Goal: Task Accomplishment & Management: Manage account settings

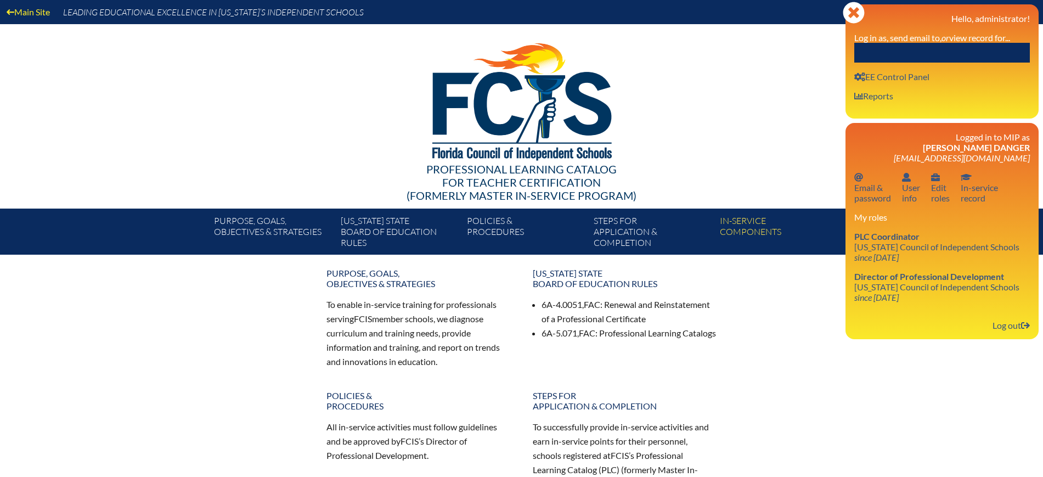
click at [972, 48] on input "text" at bounding box center [942, 53] width 176 height 20
paste input "Andrea Fresco"
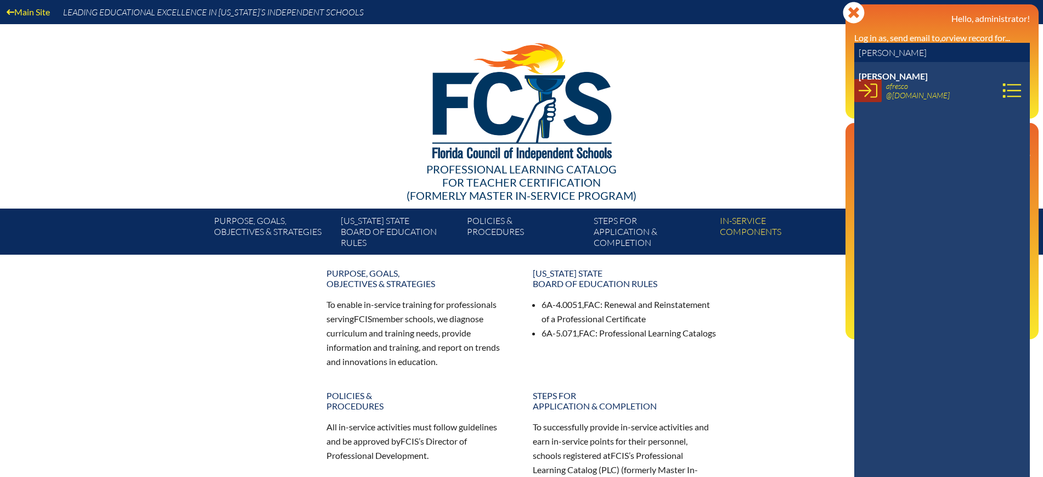
type input "Andrea Fresco"
click at [860, 93] on icon at bounding box center [868, 90] width 19 height 19
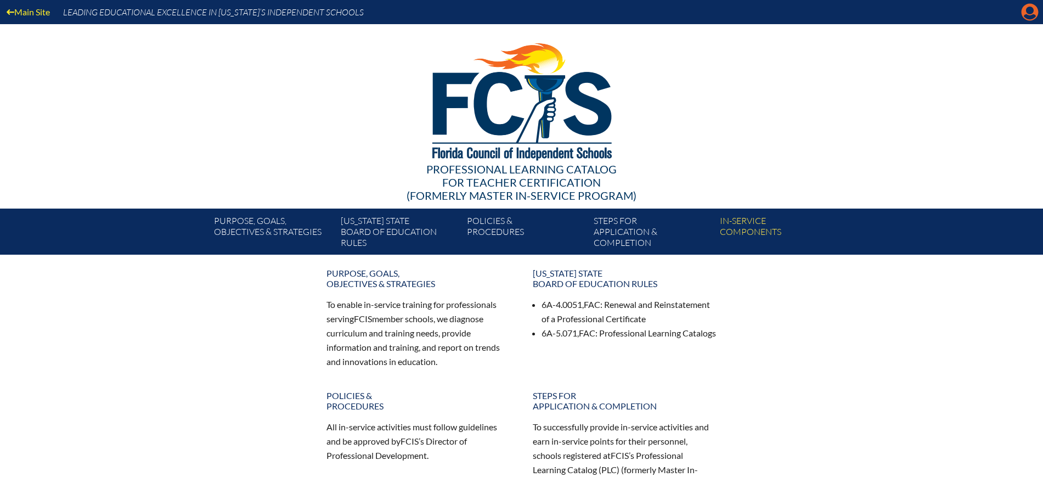
click at [1029, 7] on icon "Manage account" at bounding box center [1030, 12] width 18 height 18
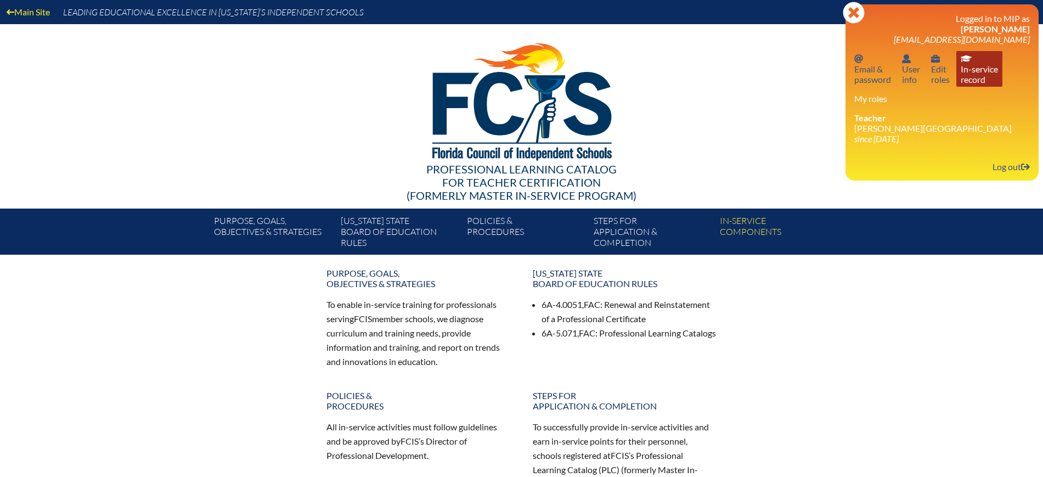
click at [986, 82] on link "In-service record In-service record" at bounding box center [979, 69] width 46 height 36
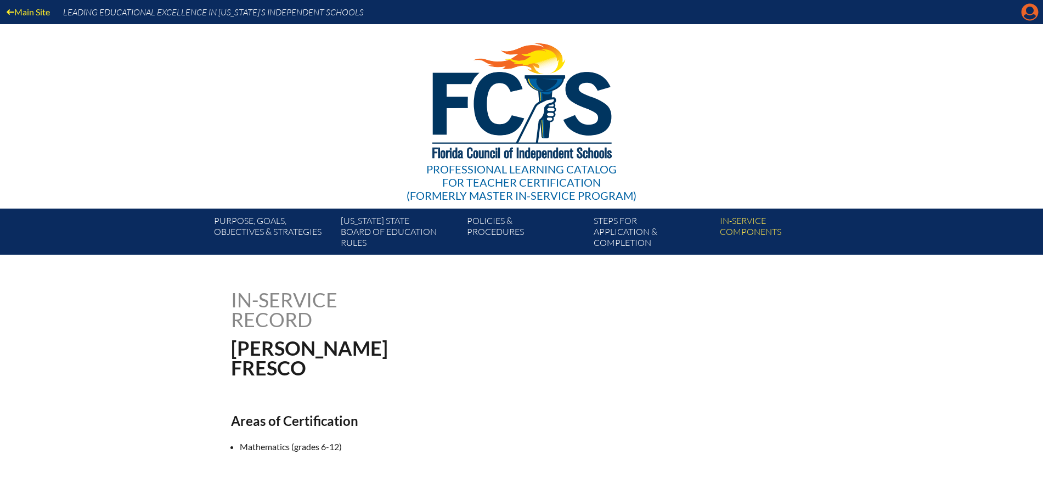
click at [1035, 11] on icon at bounding box center [1030, 12] width 17 height 17
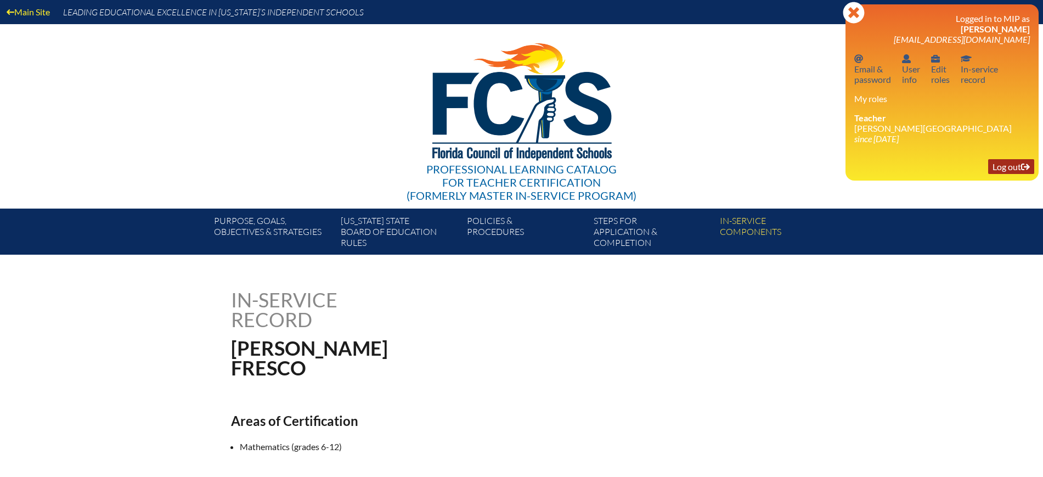
click at [1006, 163] on link "Log out Log out" at bounding box center [1011, 166] width 46 height 15
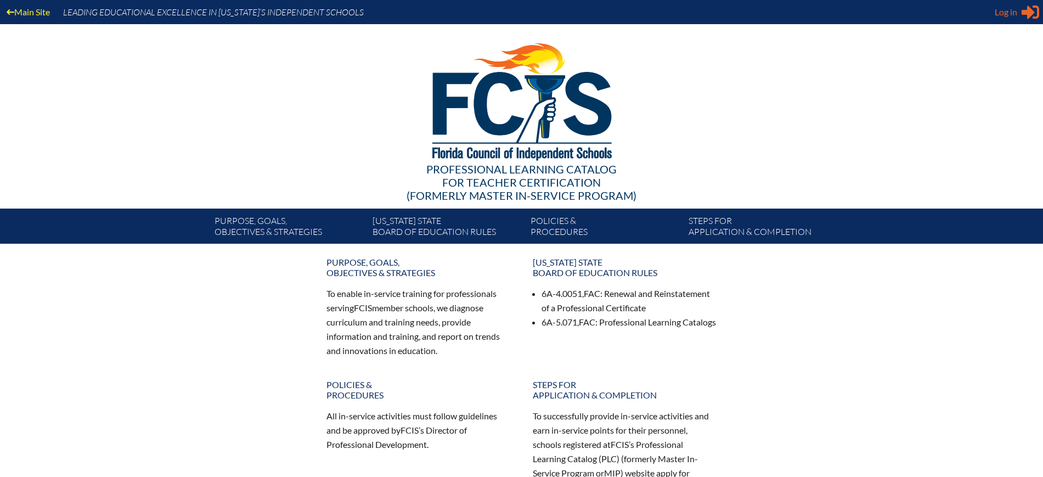
type input "kdanger@fcis.org"
click at [1010, 15] on span "Log in" at bounding box center [1006, 11] width 22 height 13
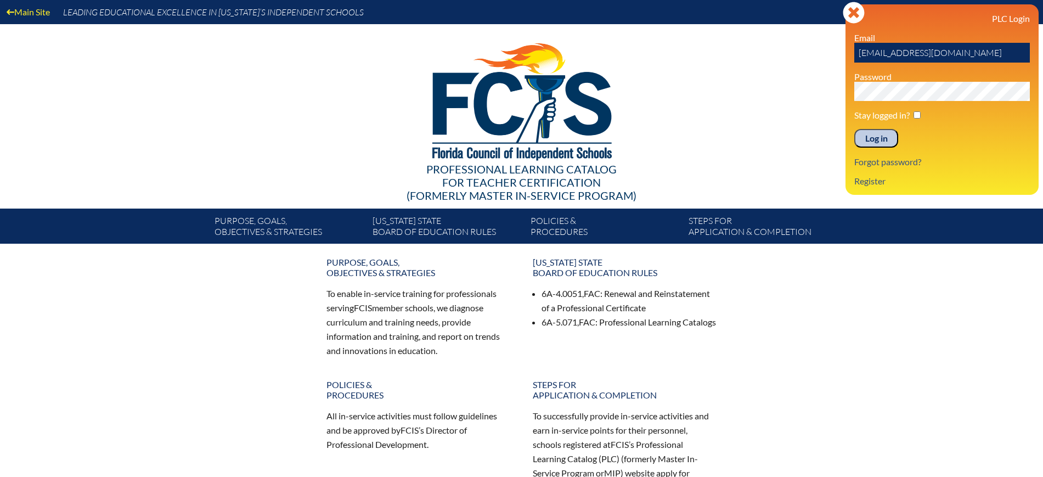
click at [878, 139] on input "Log in" at bounding box center [876, 138] width 44 height 19
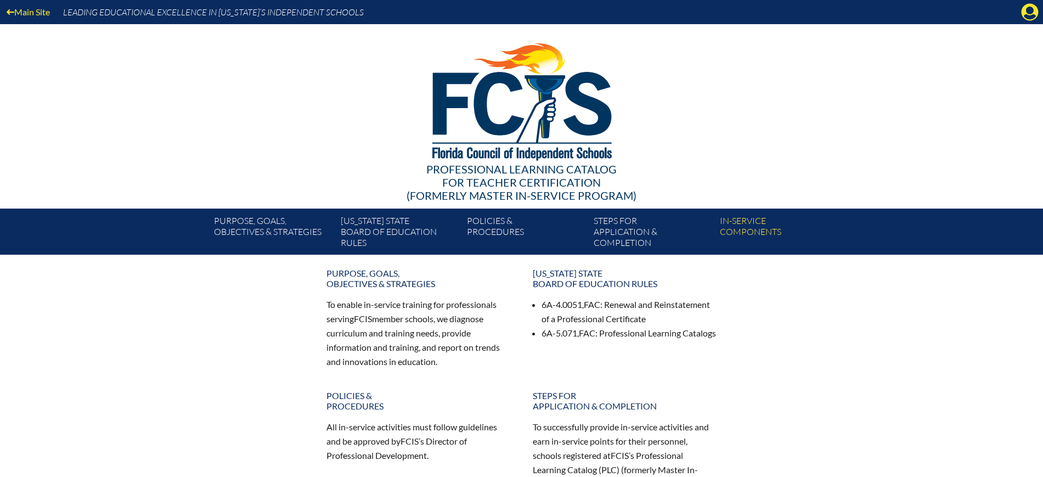
drag, startPoint x: 1029, startPoint y: 13, endPoint x: 981, endPoint y: 53, distance: 62.7
click at [1027, 15] on icon "Manage Account" at bounding box center [1030, 12] width 18 height 18
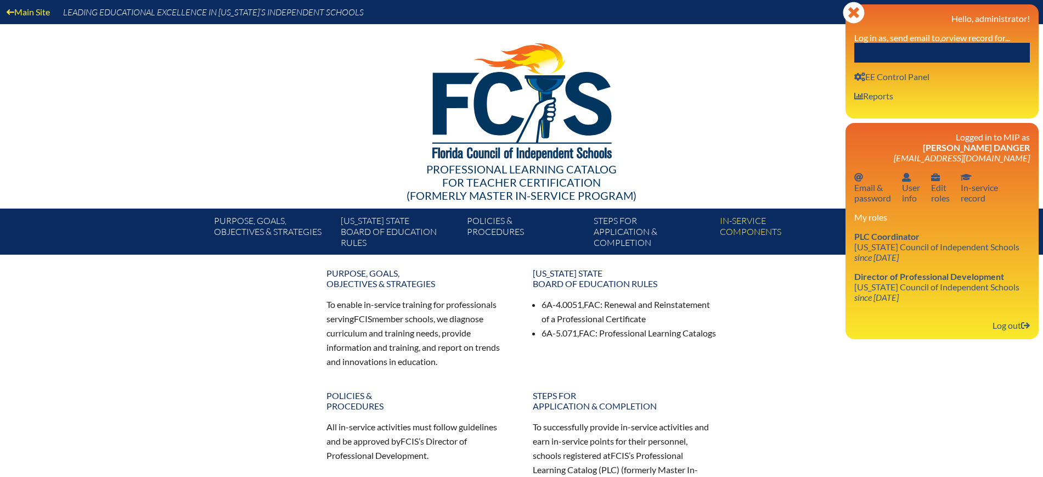
click at [979, 55] on input "text" at bounding box center [942, 53] width 176 height 20
paste input "[PERSON_NAME]"
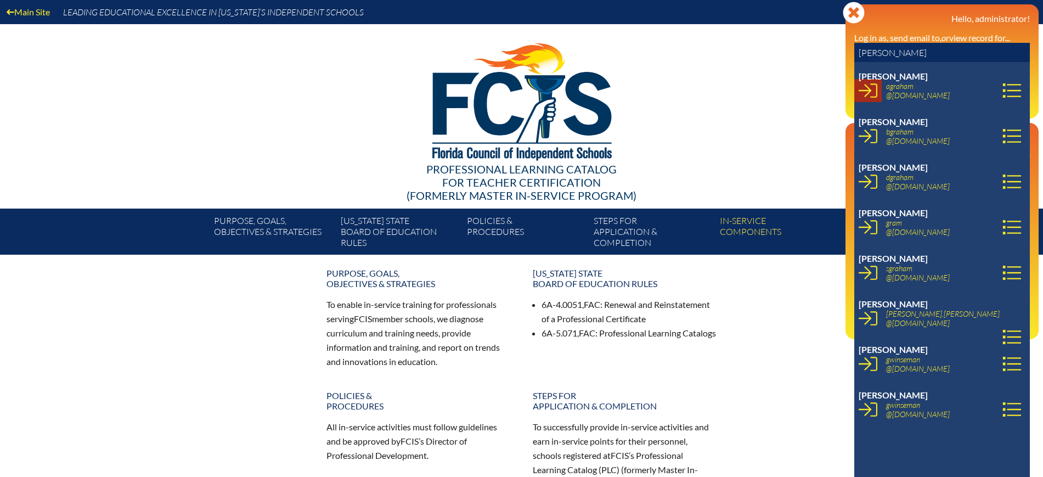
type input "[PERSON_NAME]"
click at [864, 87] on icon at bounding box center [868, 90] width 19 height 19
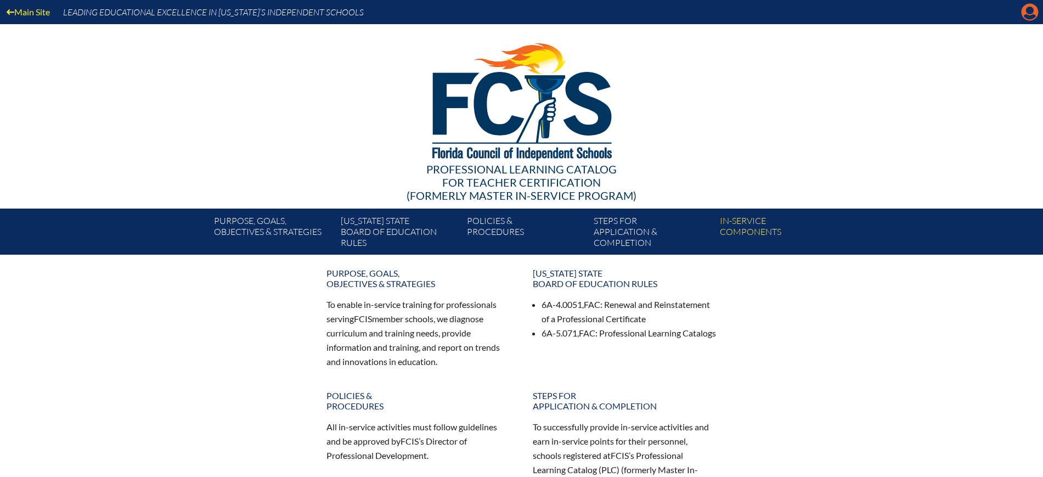
click at [1029, 15] on icon at bounding box center [1030, 12] width 17 height 17
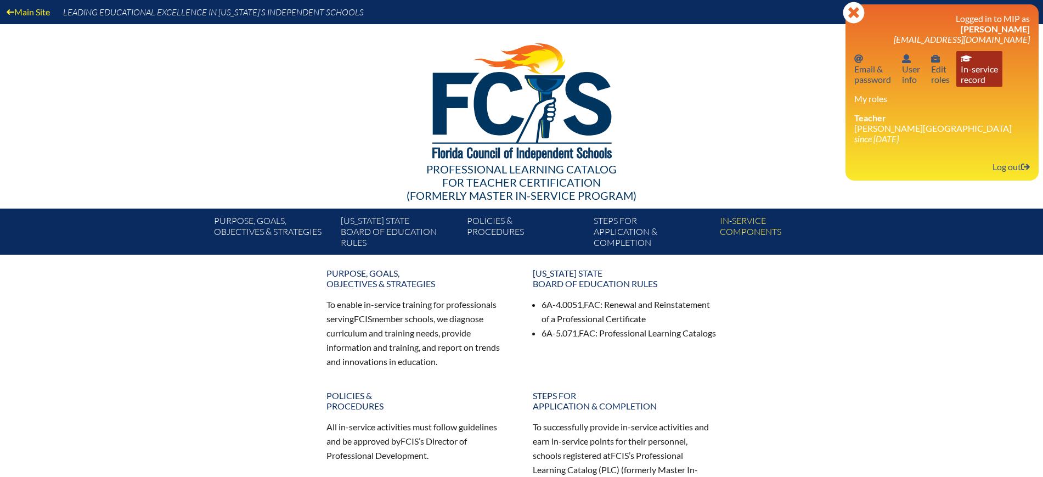
click at [969, 84] on link "In-service record In-service record" at bounding box center [979, 69] width 46 height 36
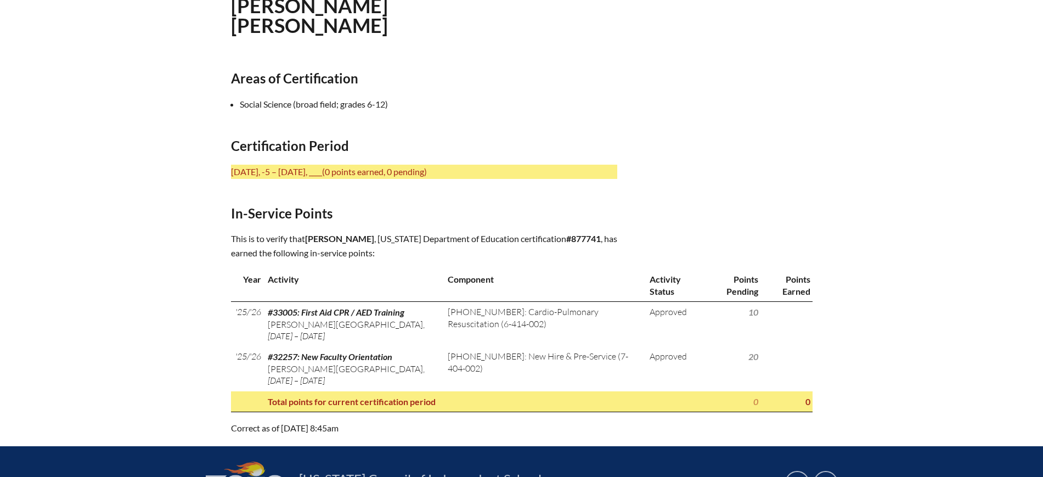
scroll to position [343, 0]
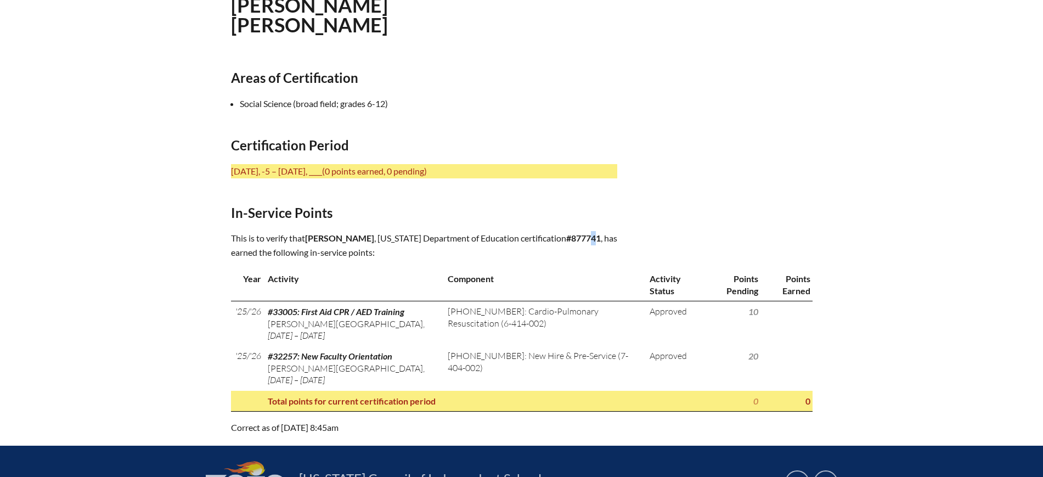
click at [566, 243] on b "#877741" at bounding box center [583, 238] width 35 height 10
drag, startPoint x: 442, startPoint y: 245, endPoint x: 411, endPoint y: 251, distance: 30.7
click at [566, 243] on b "#877741" at bounding box center [583, 238] width 35 height 10
copy b "877741"
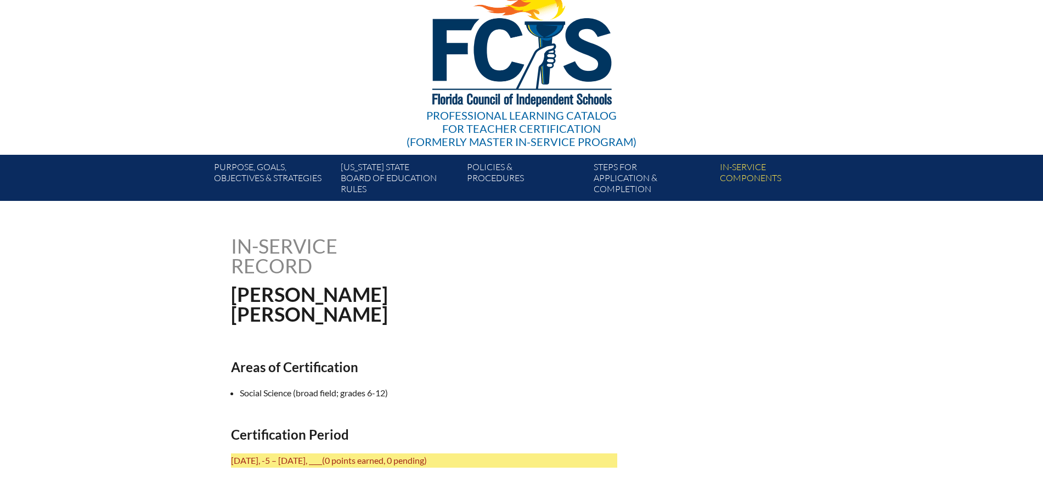
scroll to position [0, 0]
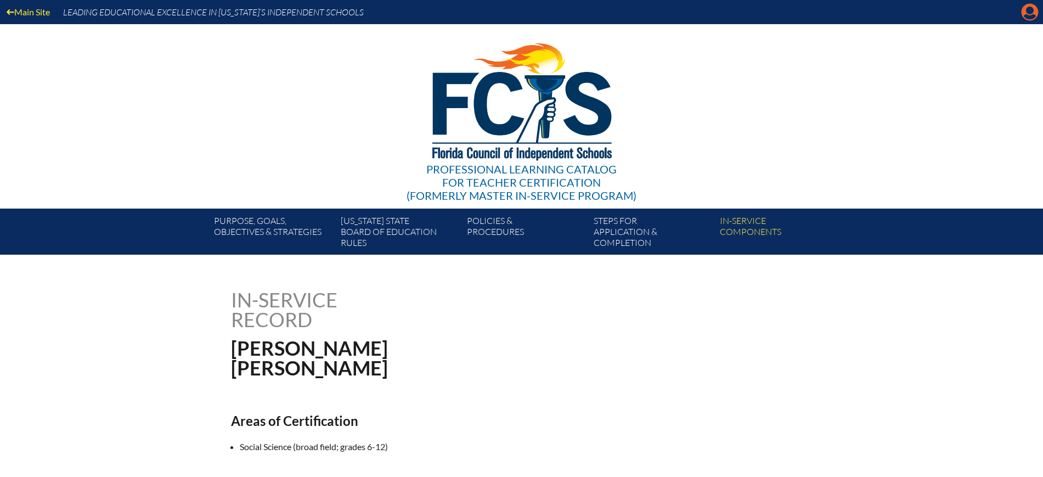
click at [1028, 3] on icon "Manage account" at bounding box center [1030, 12] width 18 height 18
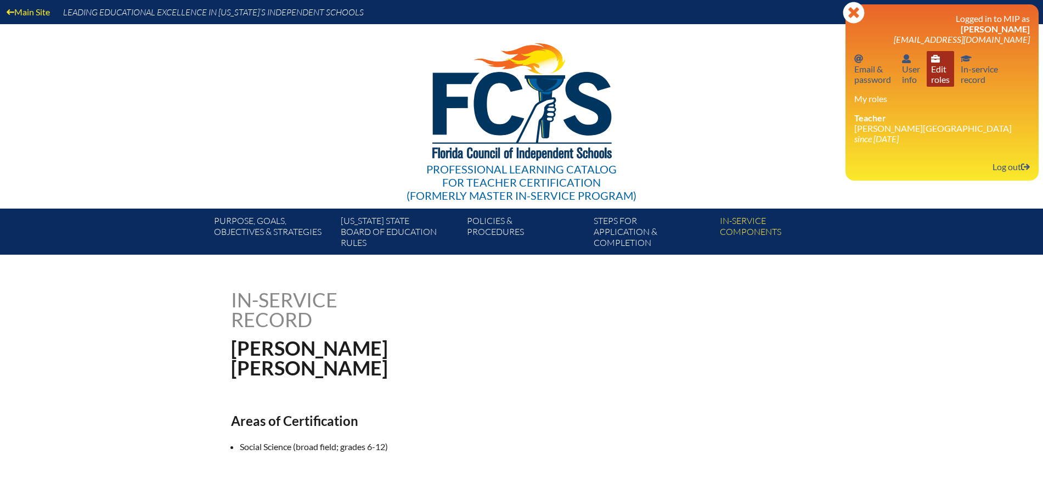
click at [950, 77] on link "User info Edit roles" at bounding box center [940, 69] width 27 height 36
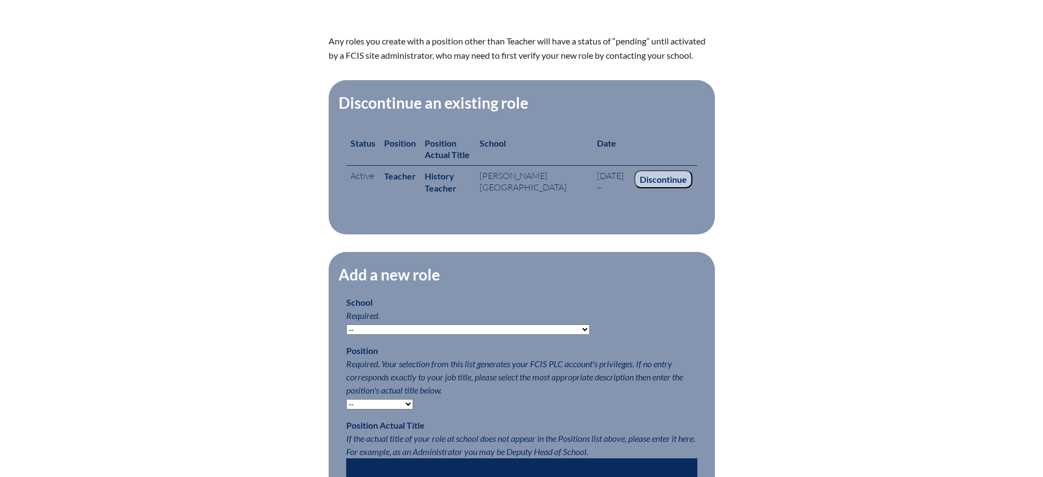
scroll to position [411, 0]
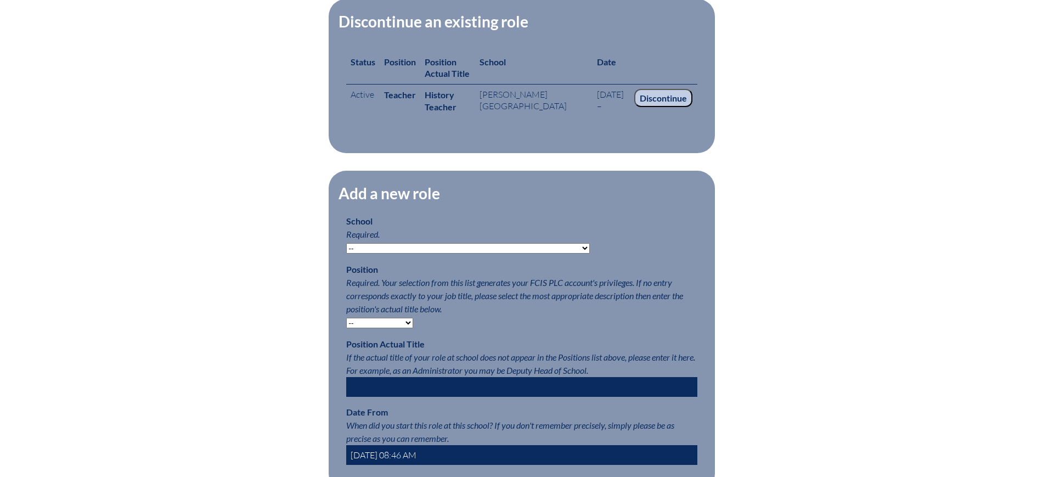
click at [457, 253] on select "-- Autism Inspired Academy Academy at Ocean Reef Academy at the Lakes Academy P…" at bounding box center [468, 248] width 244 height 10
click at [252, 222] on div "Edit Roles Any roles you create with a position other than Teacher will have a …" at bounding box center [521, 224] width 617 height 692
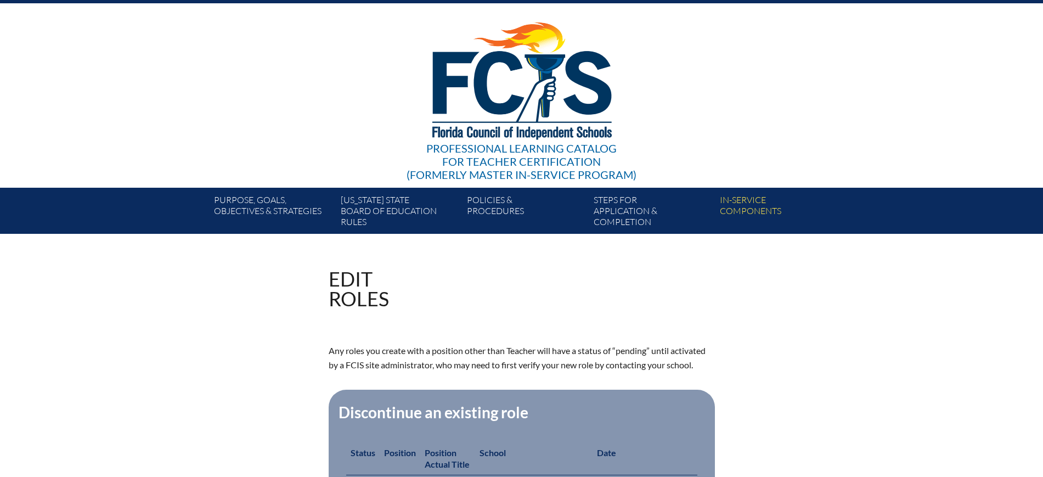
scroll to position [0, 0]
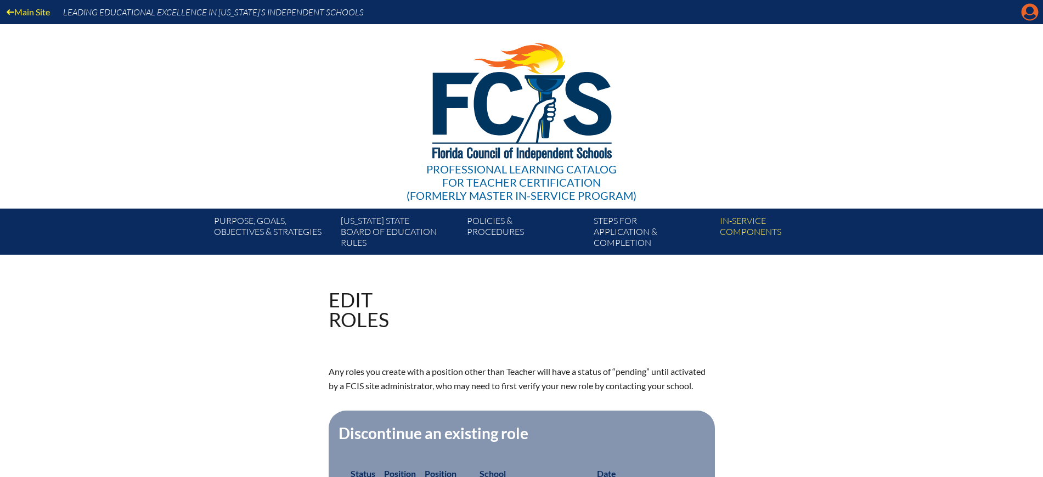
click at [1030, 13] on icon "Manage account" at bounding box center [1030, 12] width 18 height 18
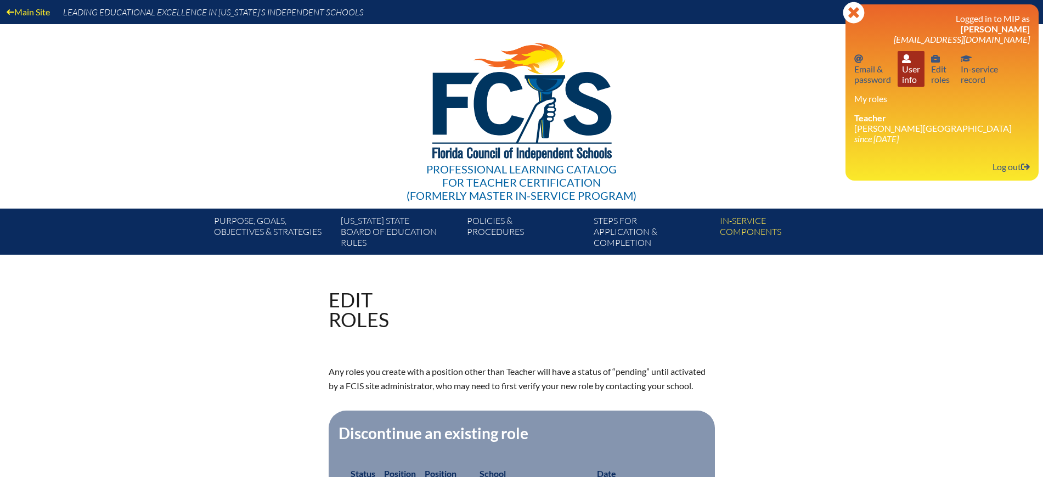
click at [906, 84] on link "User info User info" at bounding box center [911, 69] width 27 height 36
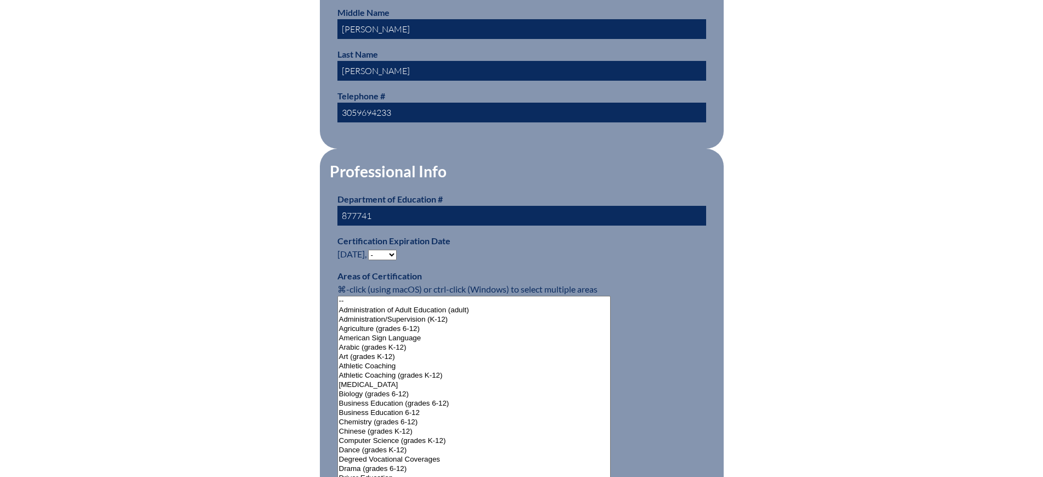
scroll to position [549, 0]
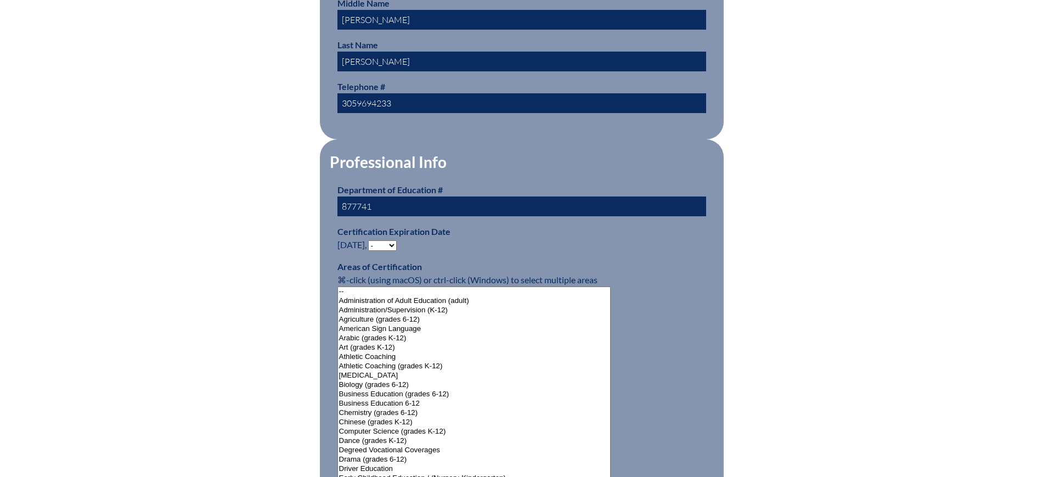
click at [385, 240] on select "- 2031 2030 2029 2028 2027 2026 2025 2024 2023 2022 2021 2020 2019 2018 2017 20…" at bounding box center [382, 245] width 29 height 10
select select "2029"
click at [370, 240] on select "- 2031 2030 2029 2028 2027 2026 2025 2024 2023 2022 2021 2020 2019 2018 2017 20…" at bounding box center [382, 245] width 29 height 10
click at [216, 153] on div "User Info Please enter your name as it appears on your Department of Education …" at bounding box center [521, 471] width 617 height 1461
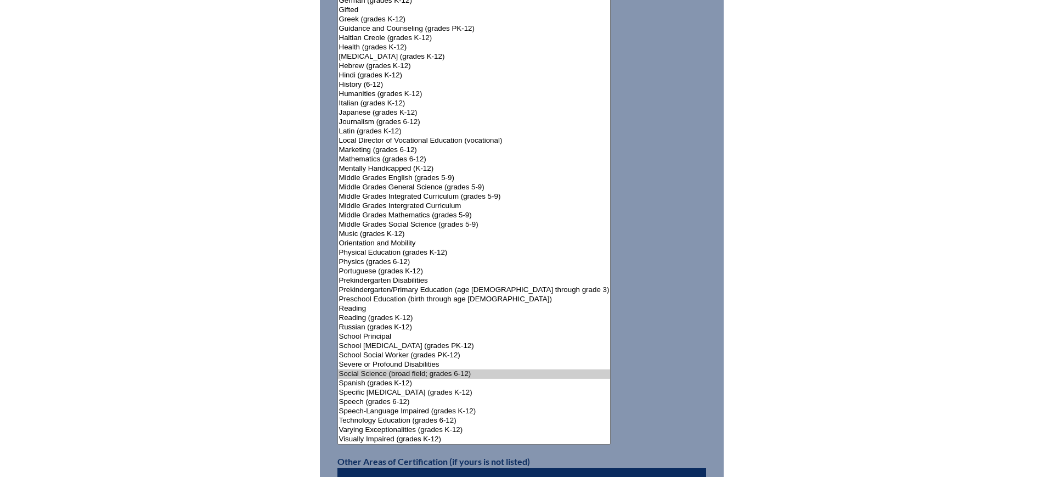
scroll to position [1440, 0]
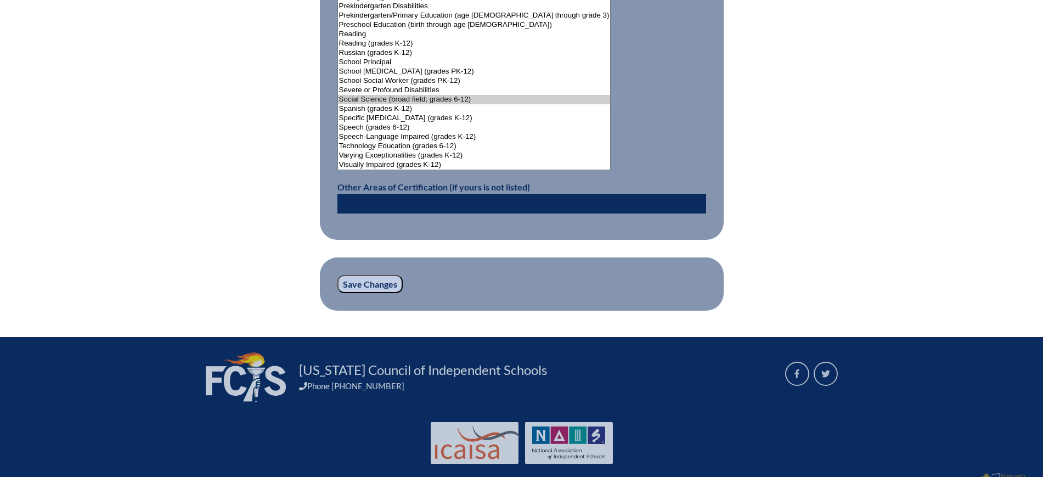
click at [353, 275] on input "Save Changes" at bounding box center [369, 284] width 65 height 19
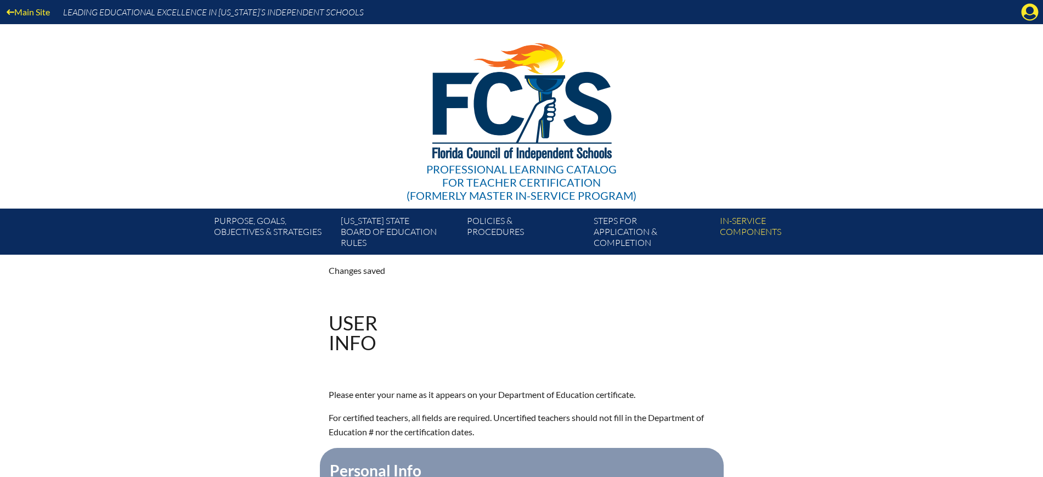
click at [1030, 15] on icon "Manage account" at bounding box center [1030, 12] width 18 height 18
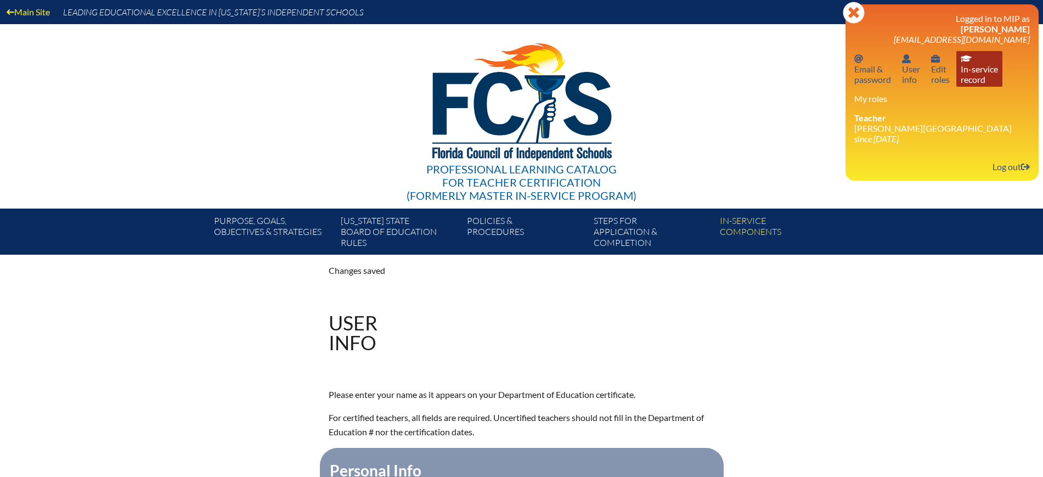
click at [998, 76] on link "In-service record In-service record" at bounding box center [979, 69] width 46 height 36
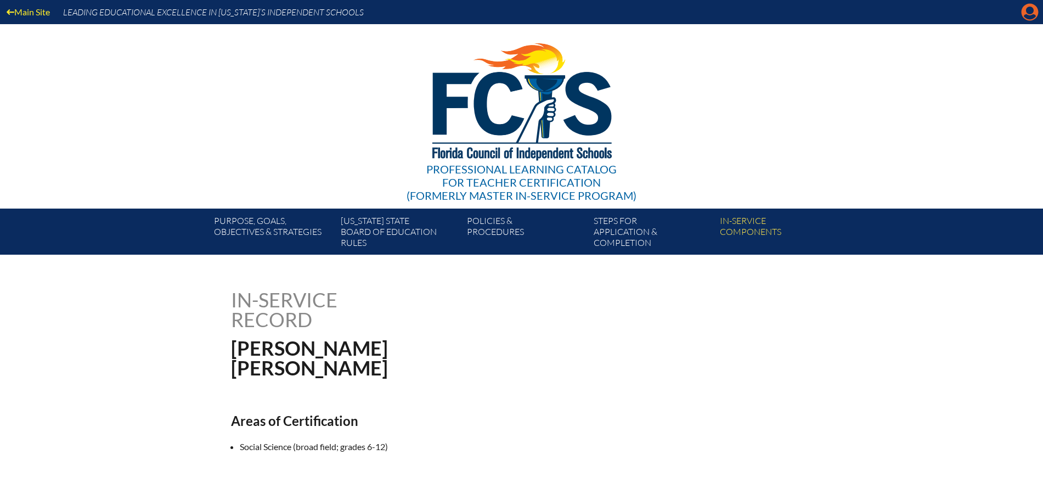
click at [1037, 14] on icon at bounding box center [1030, 12] width 17 height 17
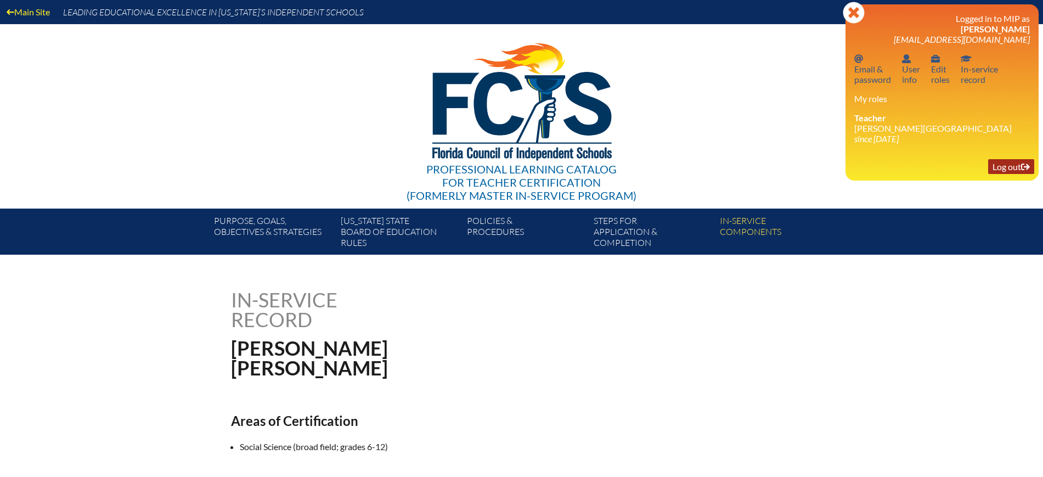
click at [1005, 166] on link "Log out Log out" at bounding box center [1011, 166] width 46 height 15
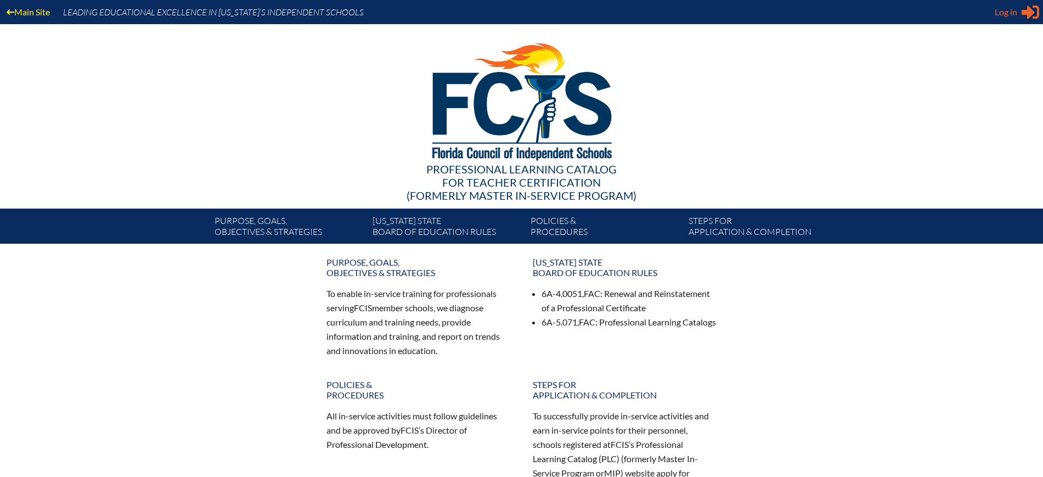
type input "kdanger@fcis.org"
click at [1004, 12] on span "Log in" at bounding box center [1006, 11] width 22 height 13
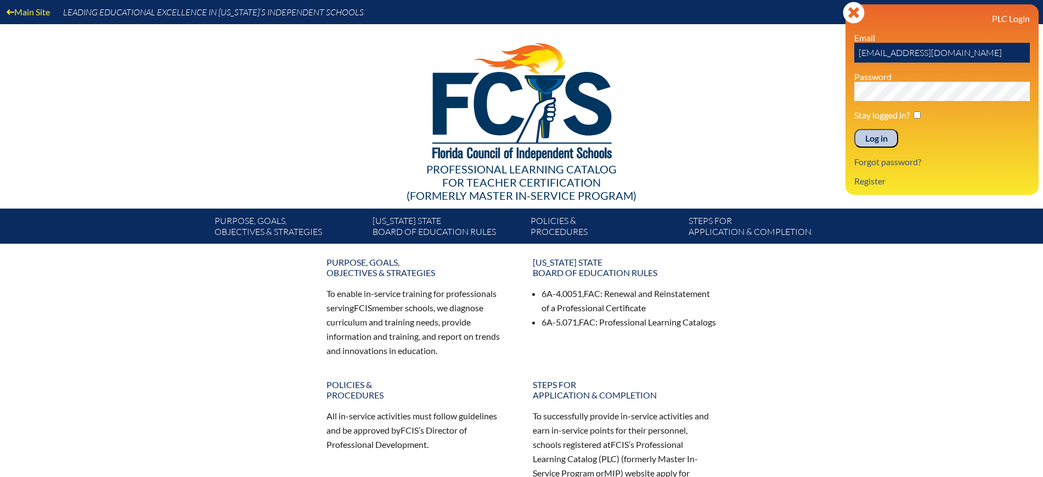
click at [885, 142] on input "Log in" at bounding box center [876, 138] width 44 height 19
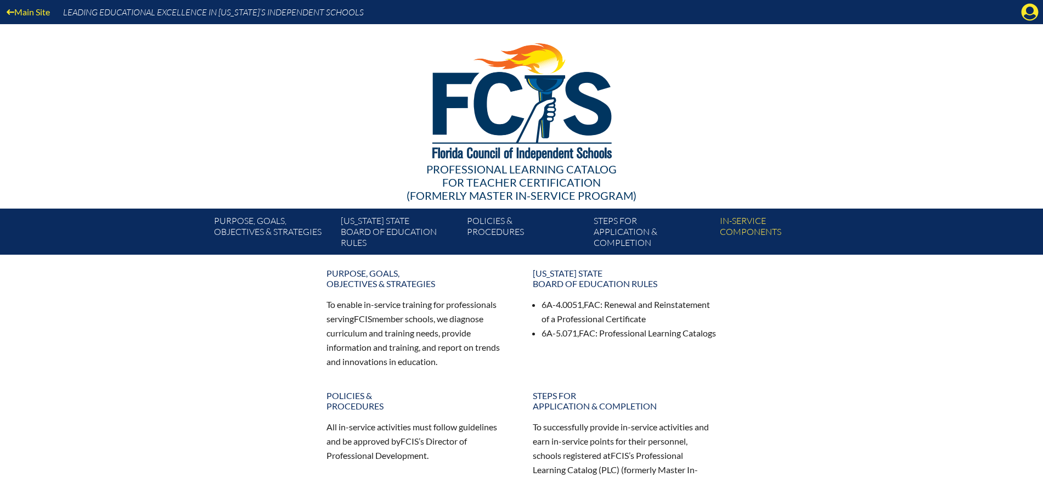
drag, startPoint x: 0, startPoint y: 0, endPoint x: 1014, endPoint y: 21, distance: 1014.1
click at [1034, 12] on icon at bounding box center [1030, 12] width 17 height 17
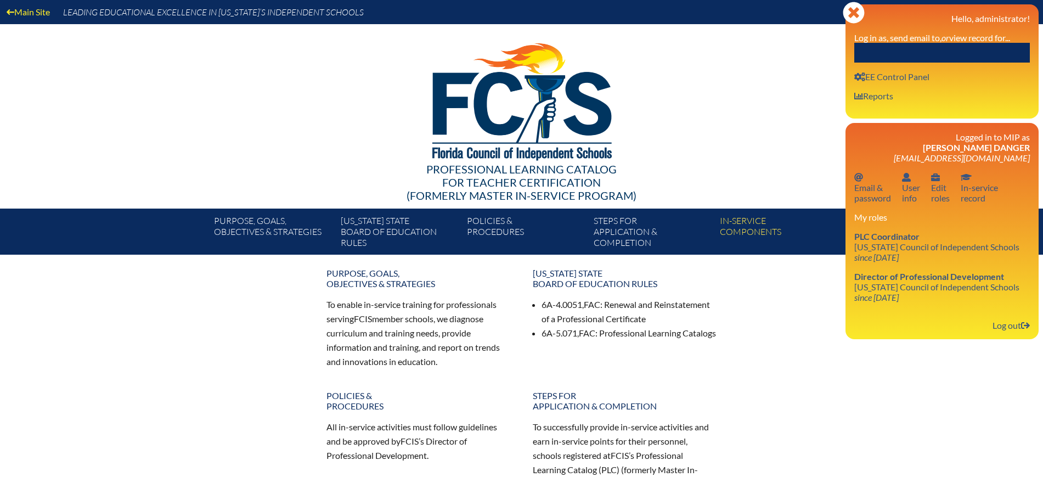
click at [965, 45] on input "text" at bounding box center [942, 53] width 176 height 20
paste input "[PERSON_NAME]"
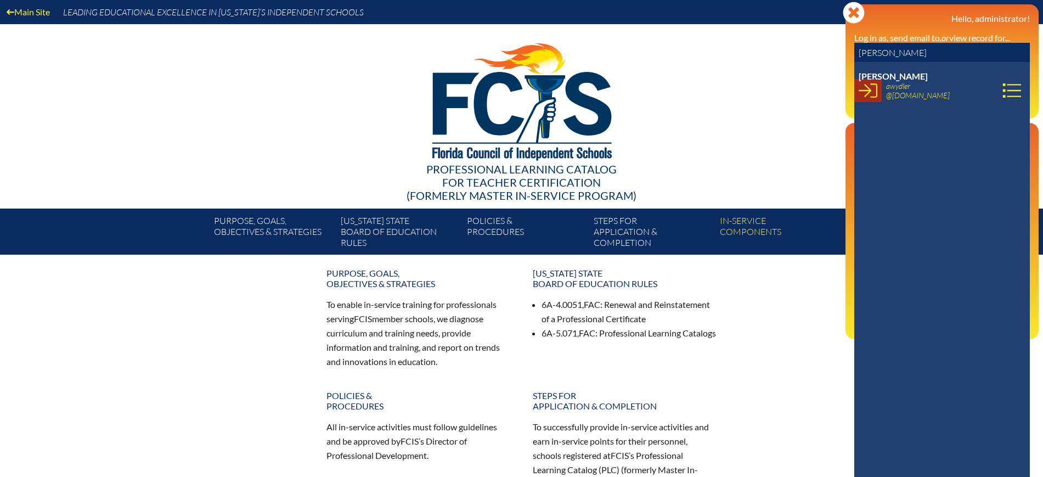
type input "[PERSON_NAME]"
click at [870, 91] on icon at bounding box center [868, 90] width 19 height 14
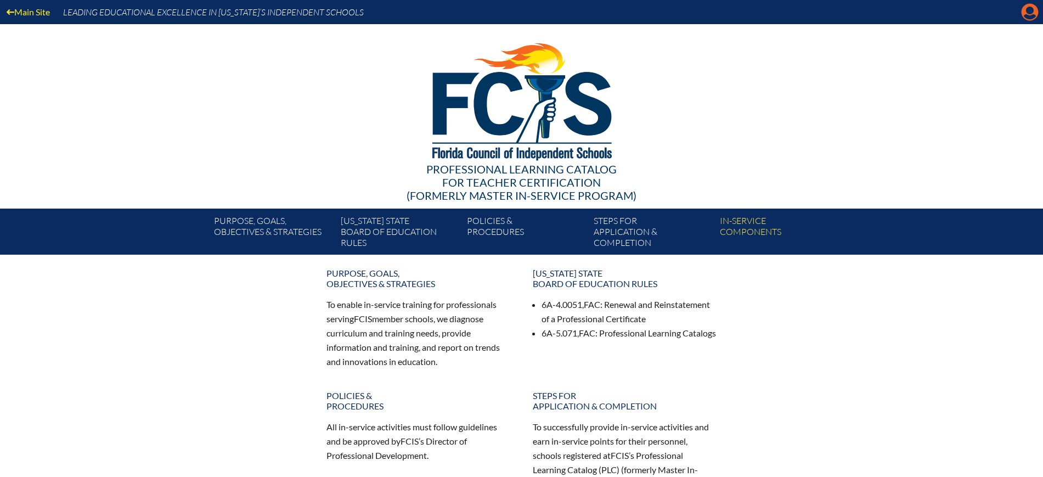
click at [1030, 5] on icon at bounding box center [1030, 12] width 17 height 17
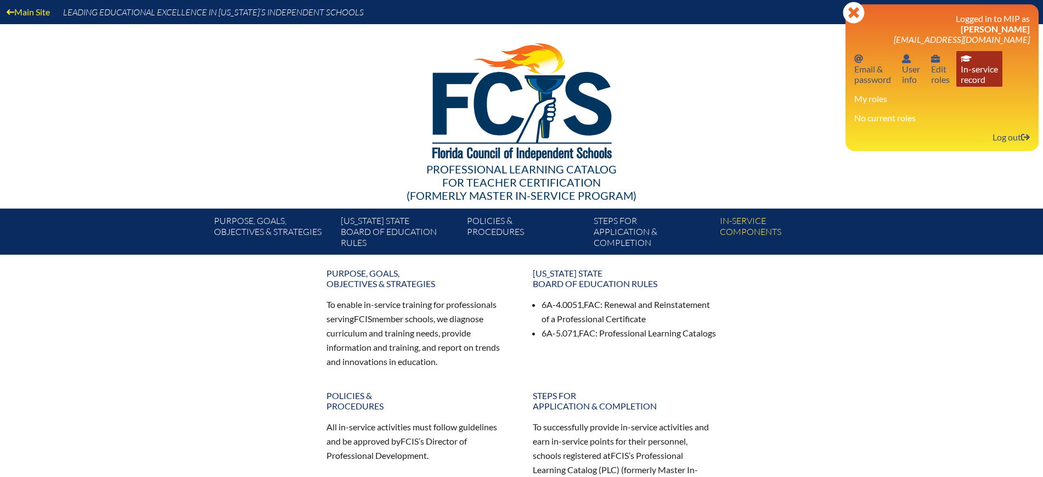
click at [967, 80] on link "In-service record In-service record" at bounding box center [979, 69] width 46 height 36
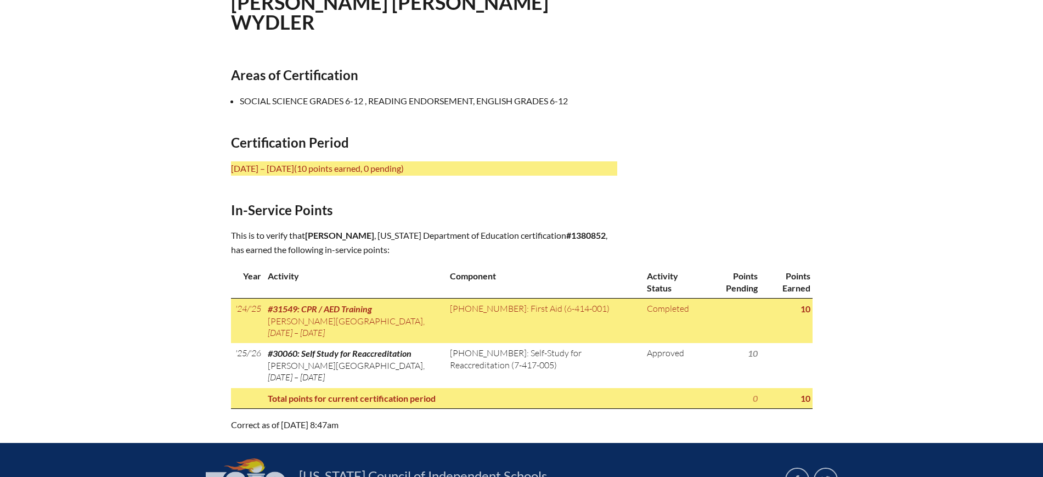
scroll to position [411, 0]
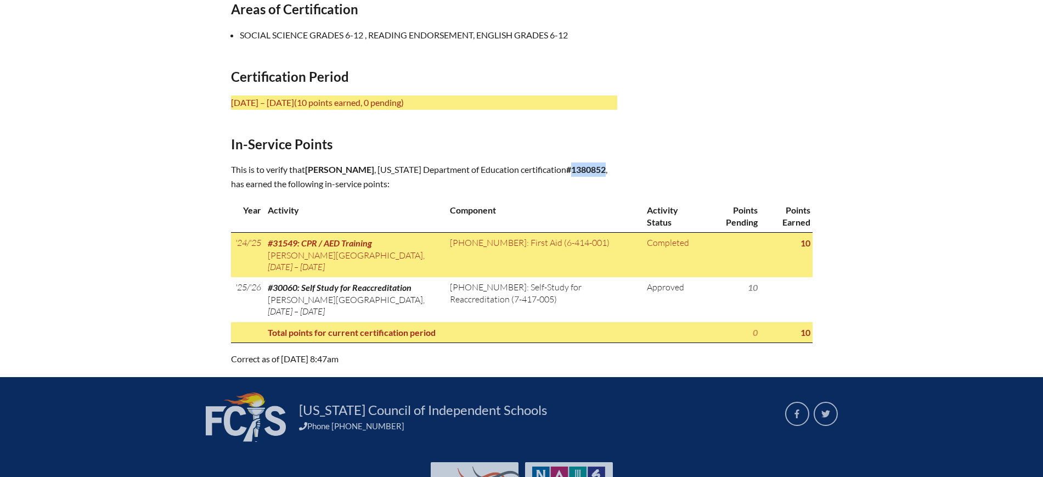
drag, startPoint x: 445, startPoint y: 178, endPoint x: 413, endPoint y: 188, distance: 34.4
click at [413, 188] on p "This is to verify that [PERSON_NAME] , [US_STATE] Department of Education certi…" at bounding box center [424, 176] width 386 height 29
copy b "1380852"
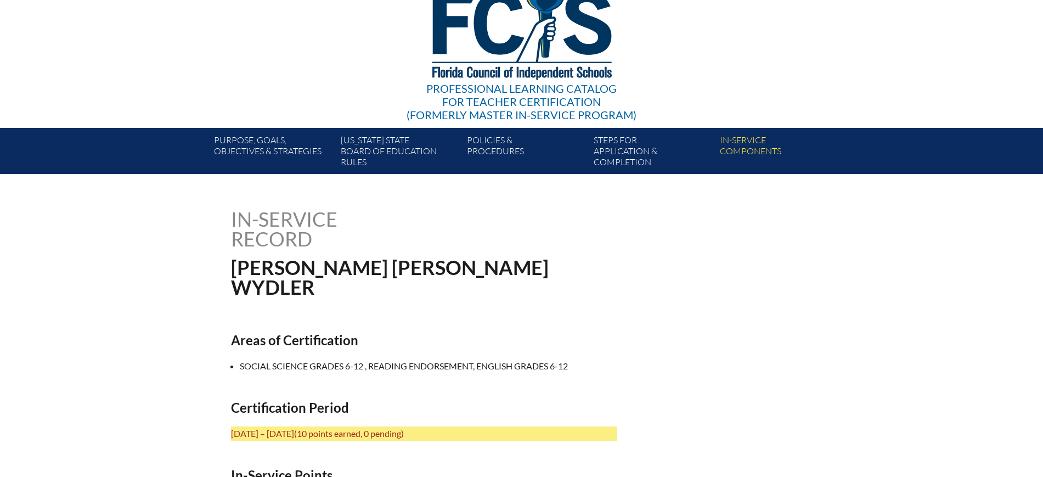
scroll to position [0, 0]
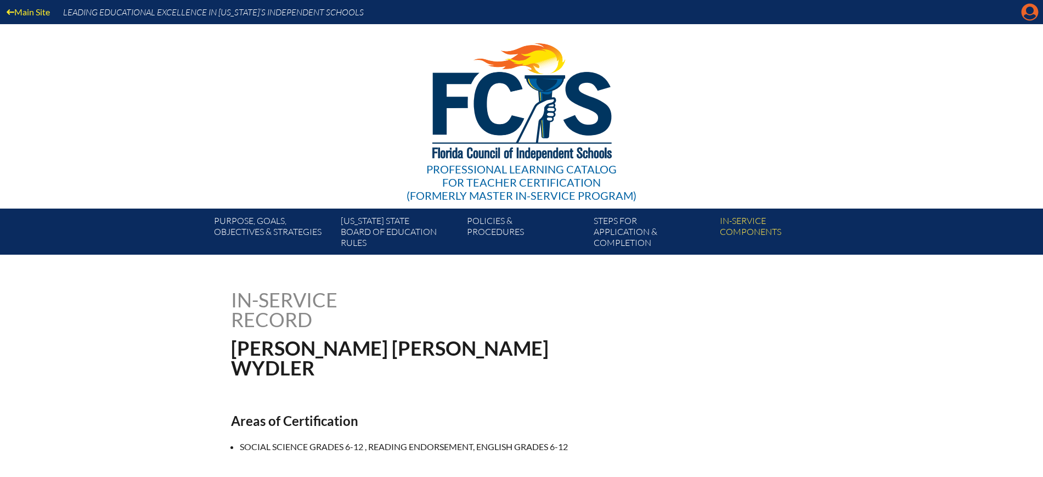
click at [1021, 12] on icon "Manage account" at bounding box center [1030, 12] width 18 height 18
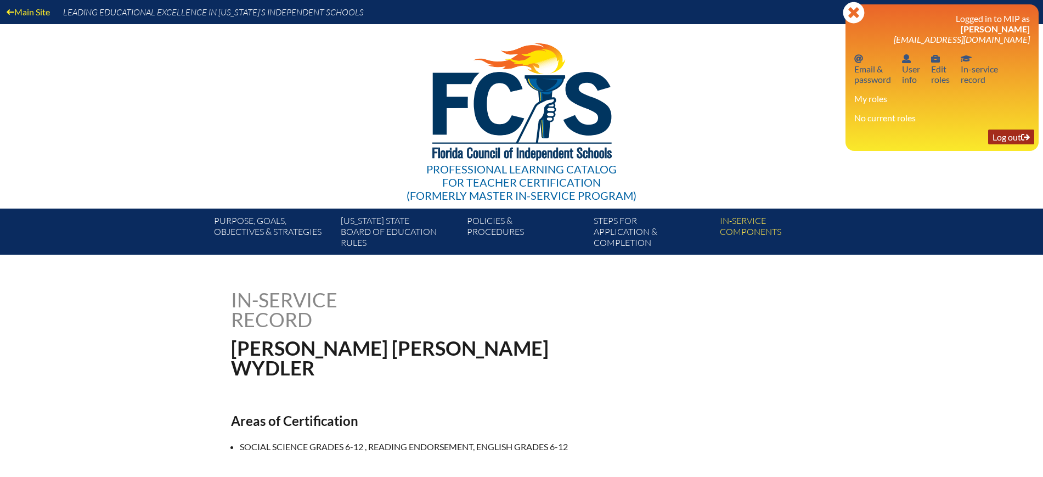
click at [999, 140] on link "Log out Log out" at bounding box center [1011, 136] width 46 height 15
